Goal: Information Seeking & Learning: Understand process/instructions

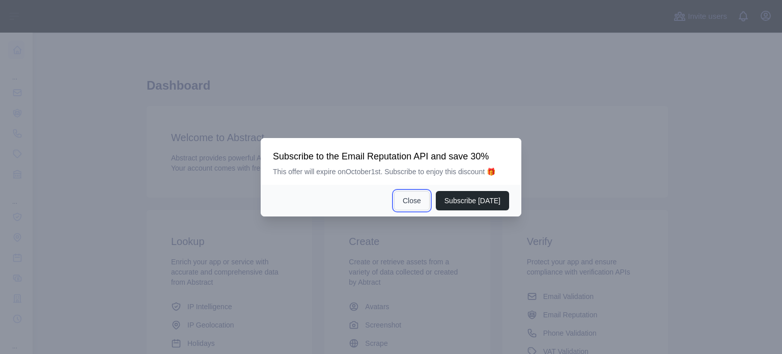
click at [417, 202] on button "Close" at bounding box center [412, 200] width 36 height 19
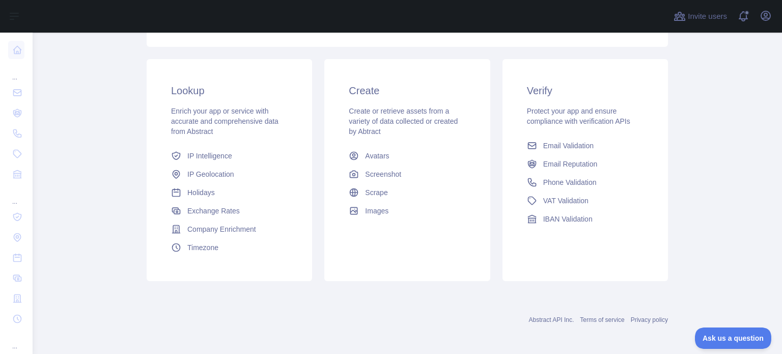
scroll to position [153, 0]
click at [273, 204] on link "Exchange Rates" at bounding box center [229, 209] width 125 height 18
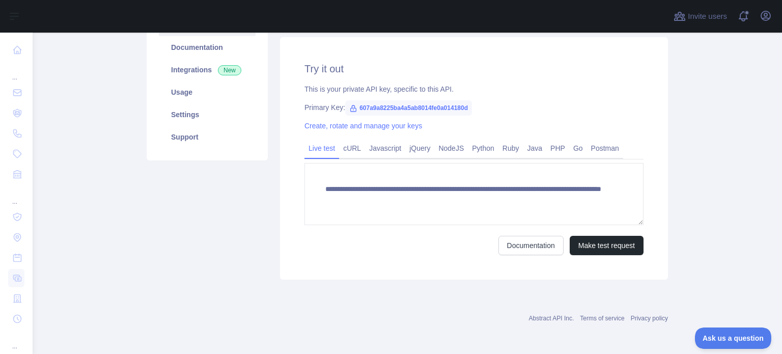
scroll to position [140, 0]
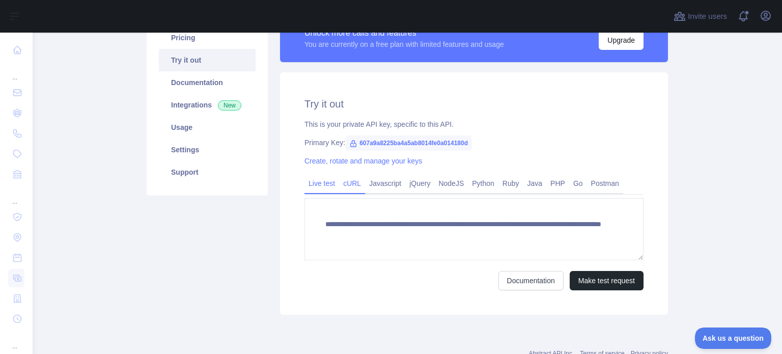
click at [350, 184] on link "cURL" at bounding box center [352, 183] width 26 height 16
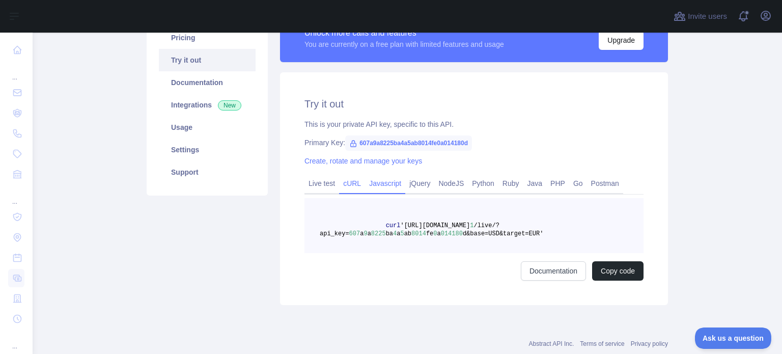
click at [394, 182] on link "Javascript" at bounding box center [385, 183] width 40 height 16
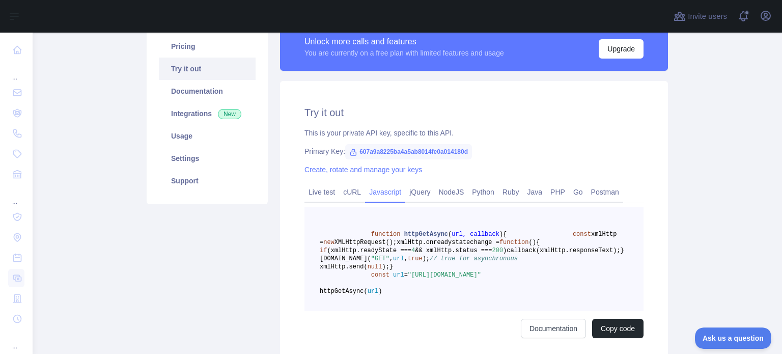
scroll to position [111, 0]
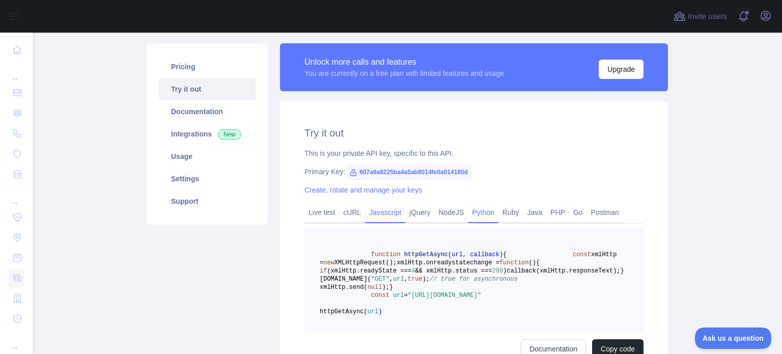
click at [479, 214] on link "Python" at bounding box center [483, 212] width 31 height 16
